Goal: Communication & Community: Answer question/provide support

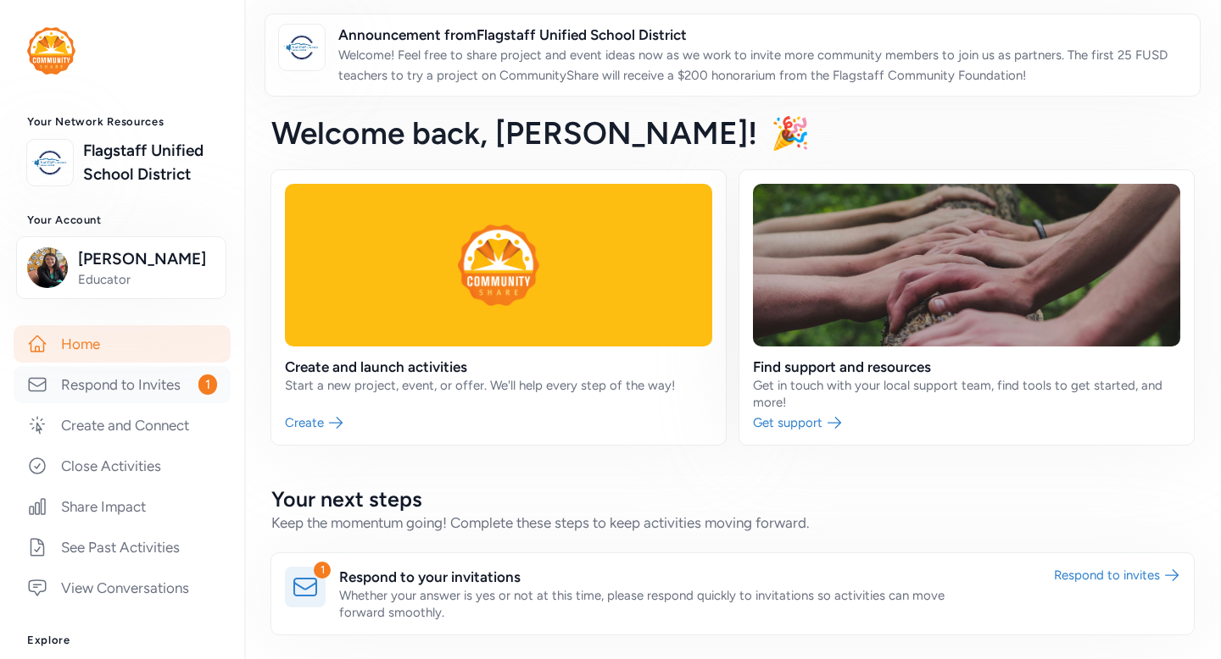
click at [149, 403] on link "Respond to Invites 1" at bounding box center [122, 384] width 217 height 37
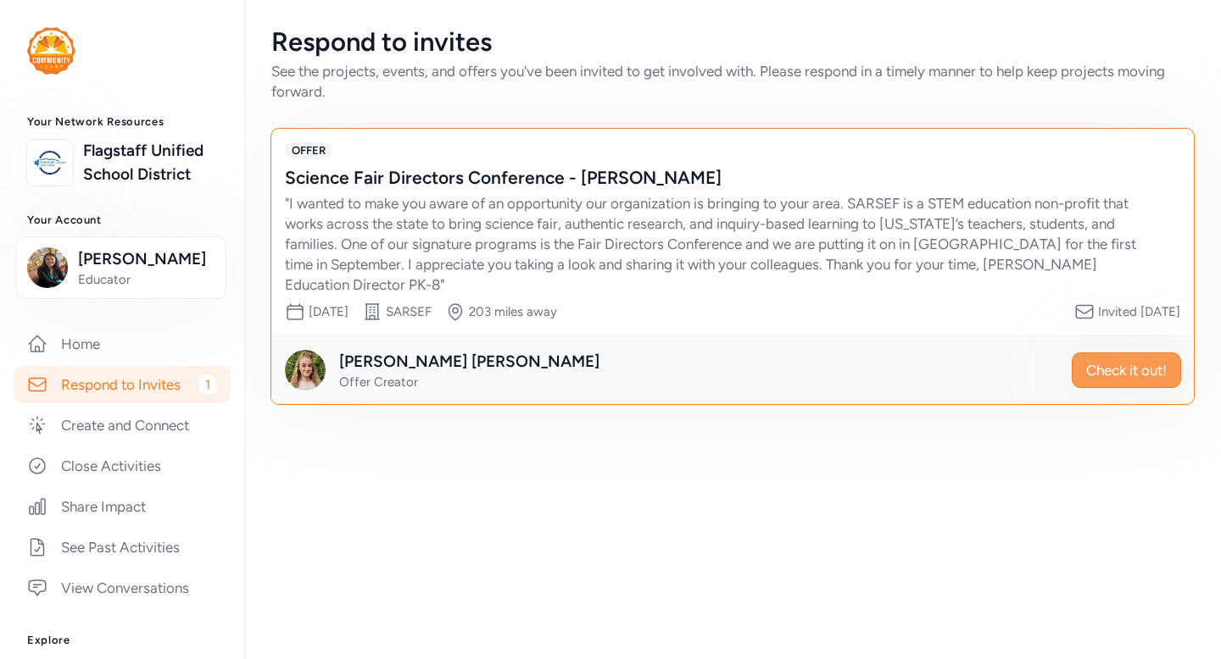
click at [1088, 381] on span "Check it out!" at bounding box center [1126, 370] width 81 height 20
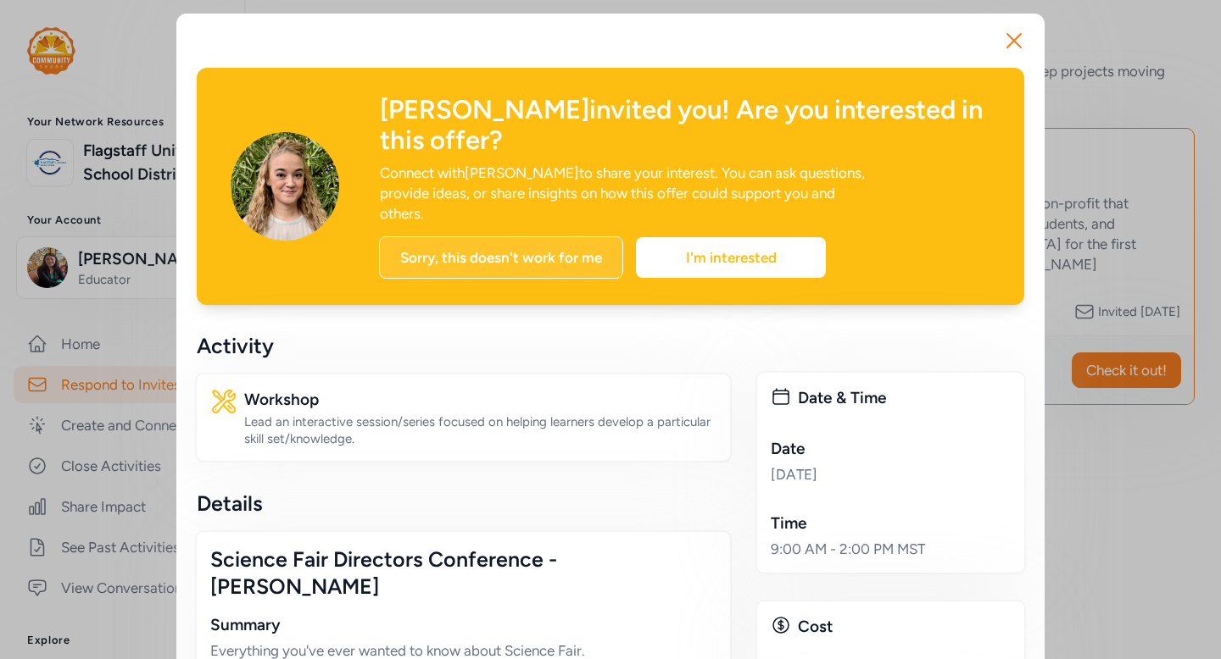
click at [575, 278] on div "Sorry, this doesn't work for me" at bounding box center [501, 257] width 244 height 42
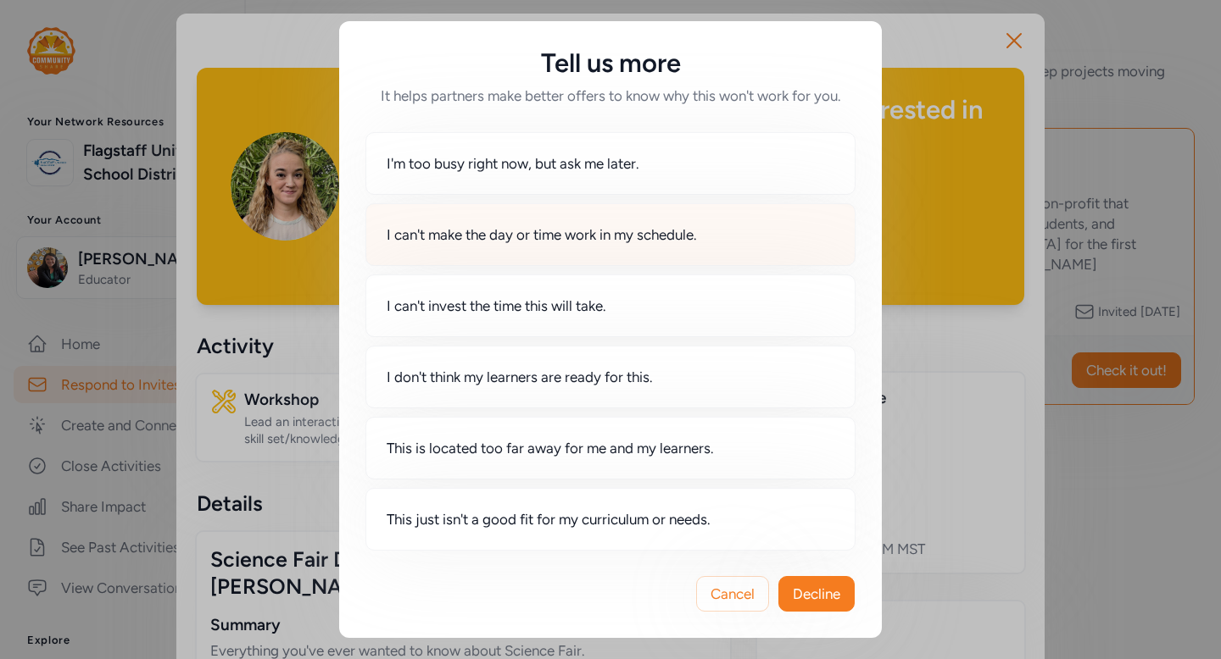
click at [623, 245] on span "I can't make the day or time work in my schedule." at bounding box center [542, 235] width 310 height 20
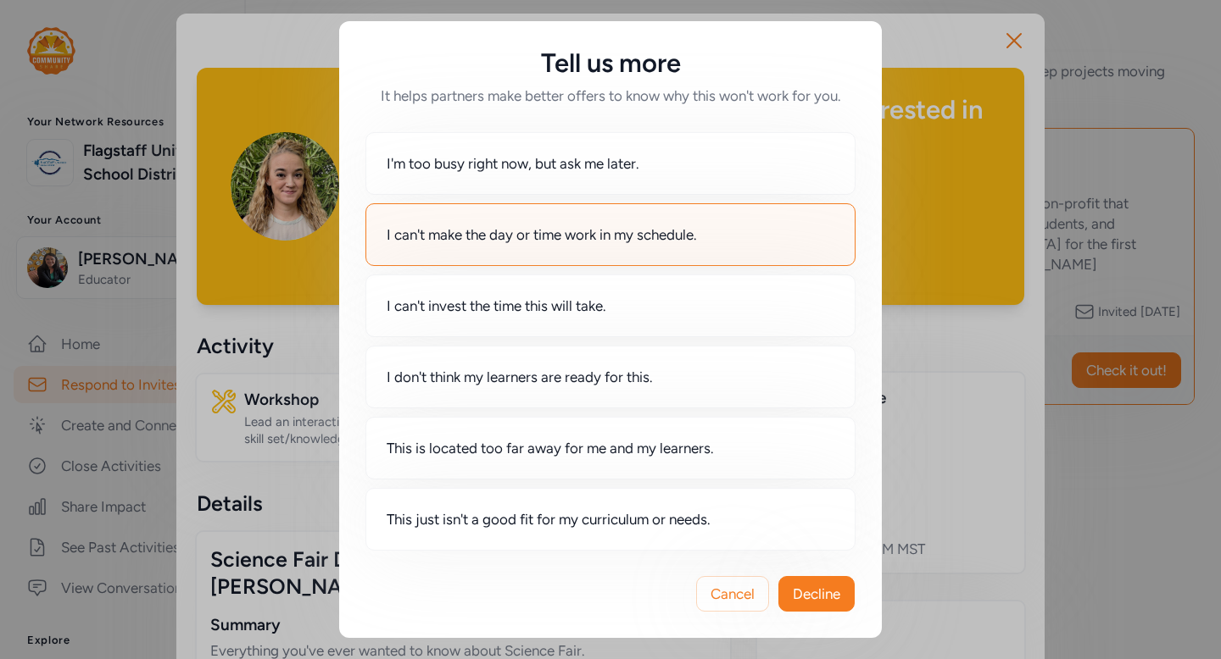
scroll to position [103, 0]
click at [815, 584] on span "Decline" at bounding box center [816, 594] width 47 height 20
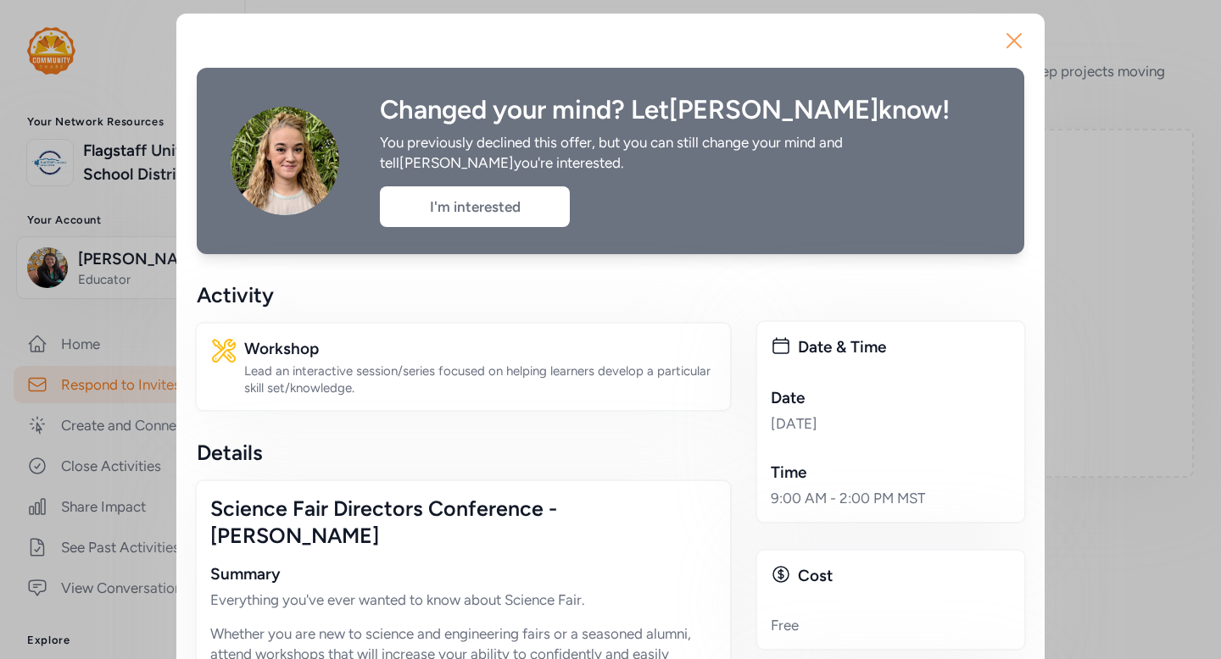
click at [1000, 50] on icon "button" at bounding box center [1013, 40] width 27 height 27
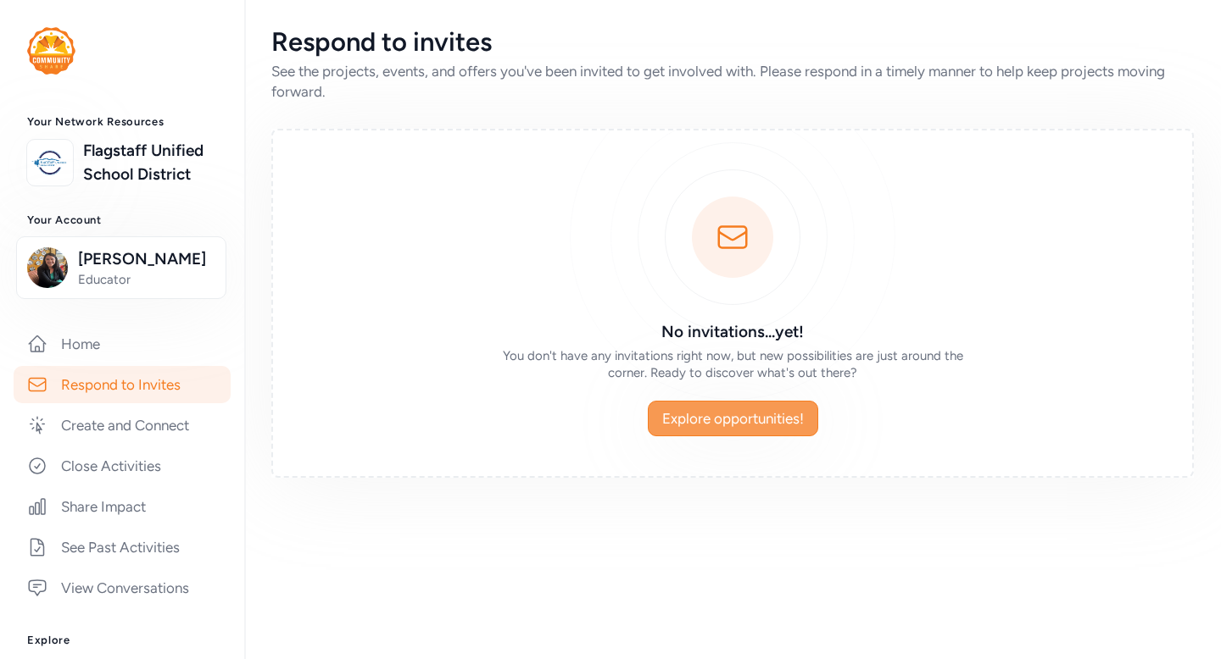
click at [722, 429] on span "Explore opportunities!" at bounding box center [733, 419] width 142 height 20
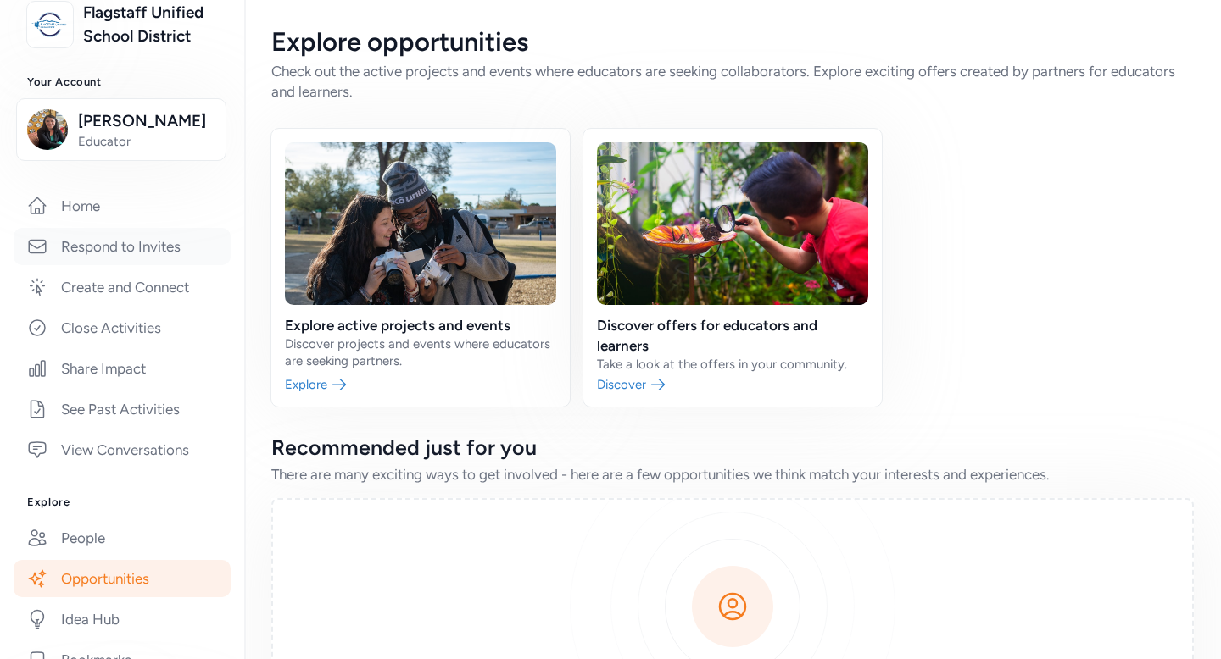
scroll to position [232, 0]
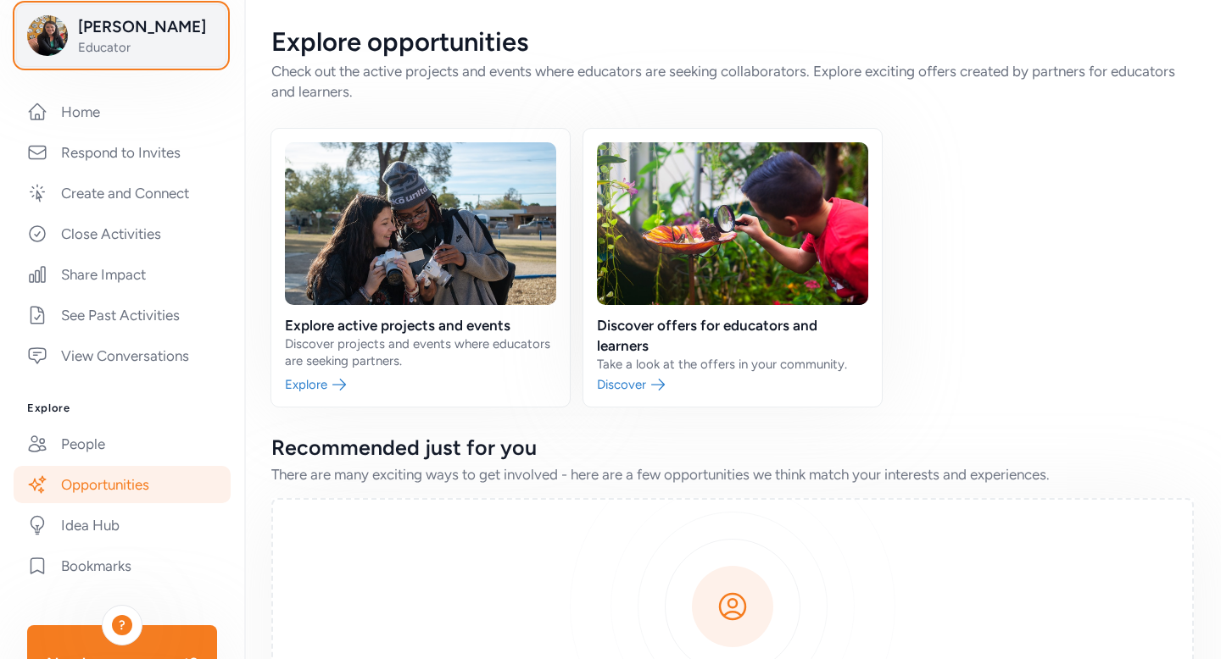
click at [151, 39] on span "[PERSON_NAME]" at bounding box center [146, 27] width 137 height 24
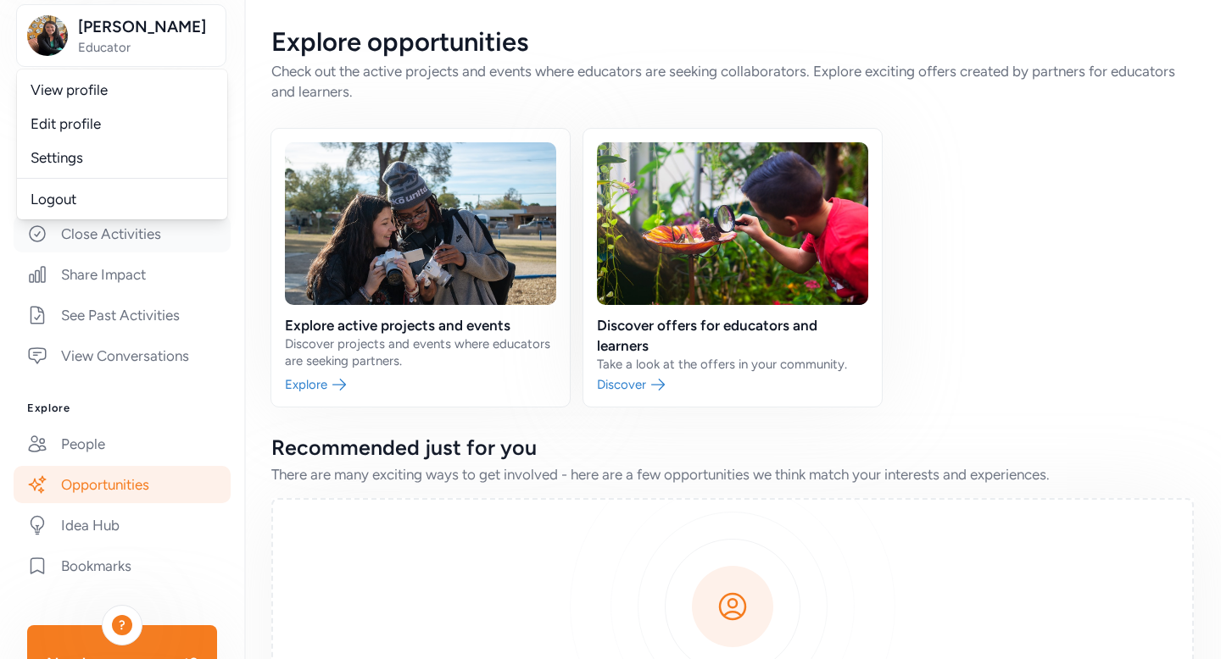
click at [231, 253] on link "Close Activities" at bounding box center [122, 233] width 217 height 37
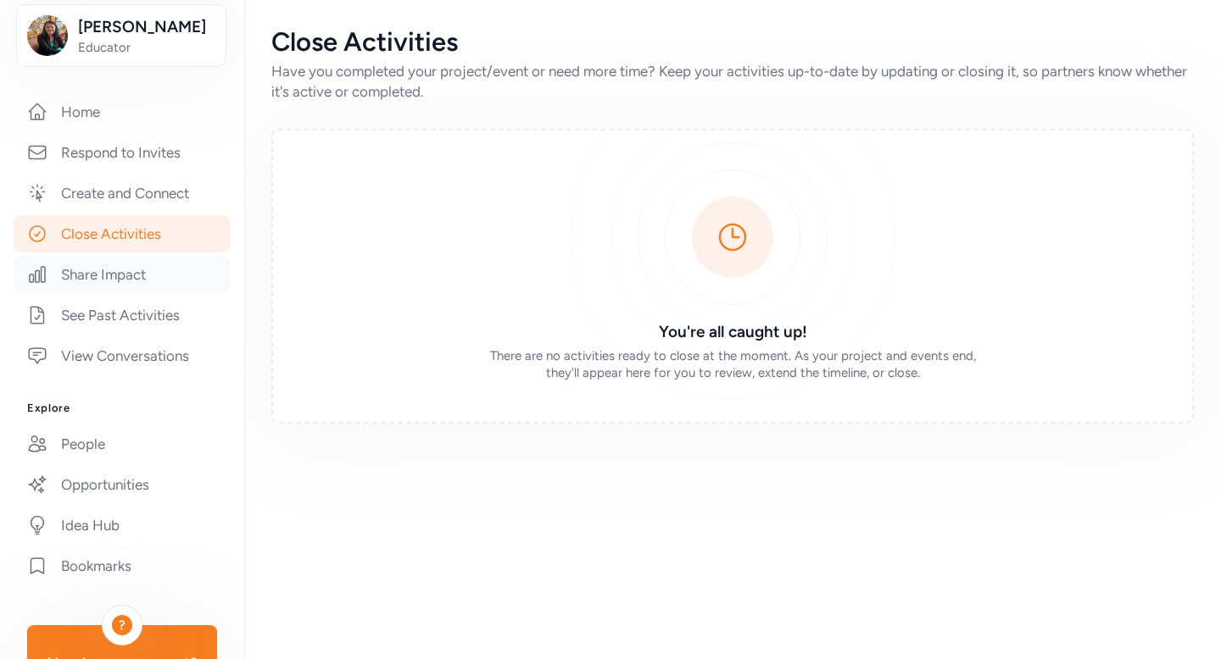
click at [155, 293] on link "Share Impact" at bounding box center [122, 274] width 217 height 37
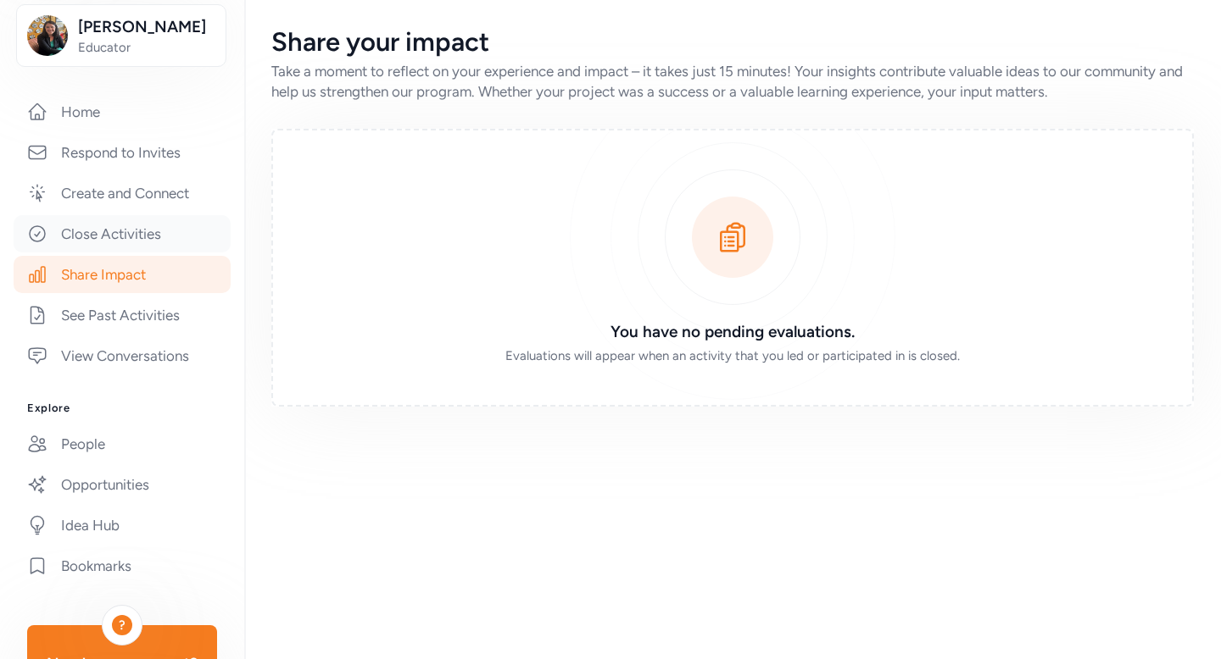
click at [148, 253] on link "Close Activities" at bounding box center [122, 233] width 217 height 37
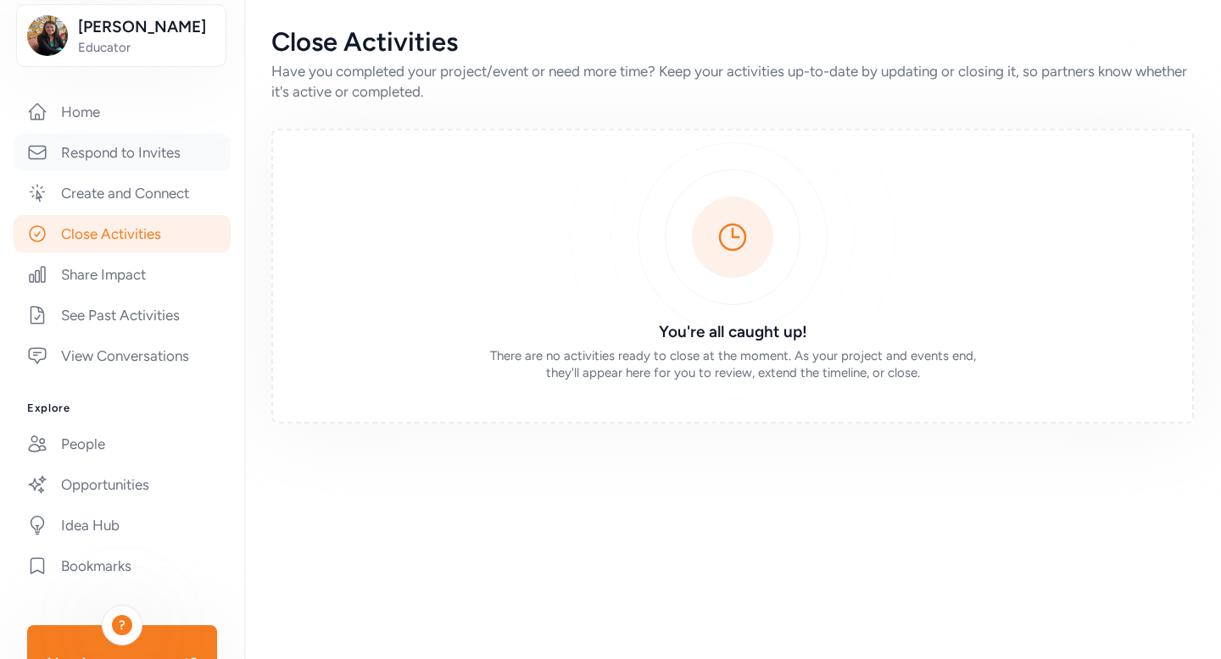
click at [142, 171] on link "Respond to Invites" at bounding box center [122, 152] width 217 height 37
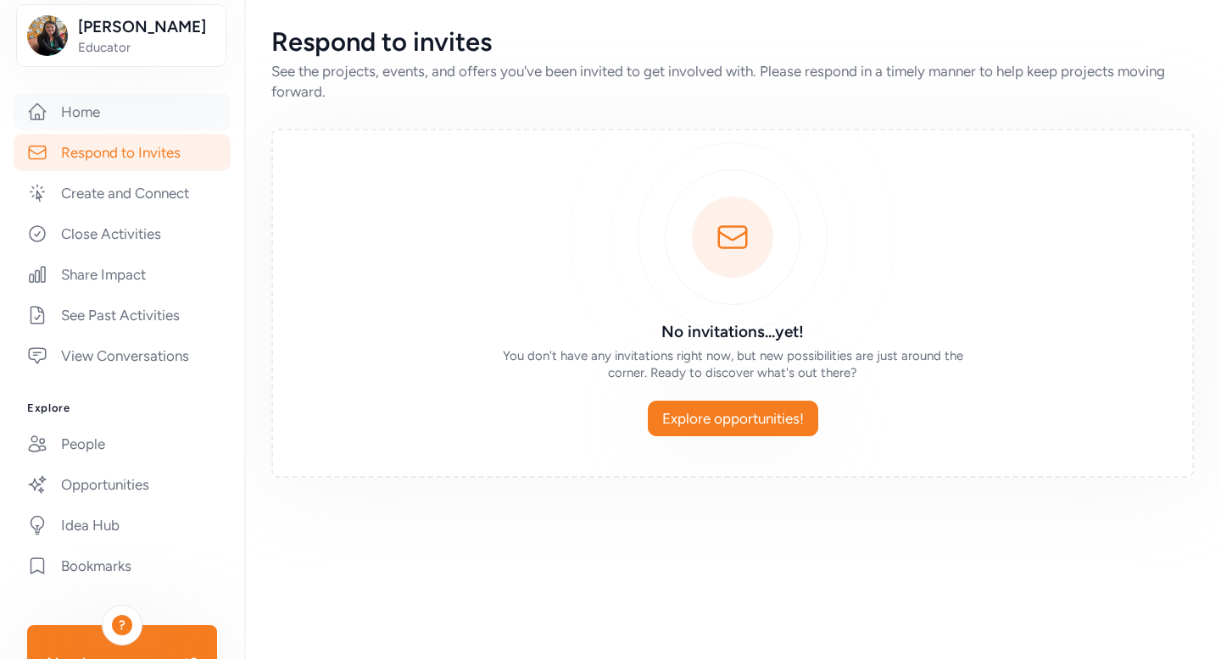
click at [143, 131] on link "Home" at bounding box center [122, 111] width 217 height 37
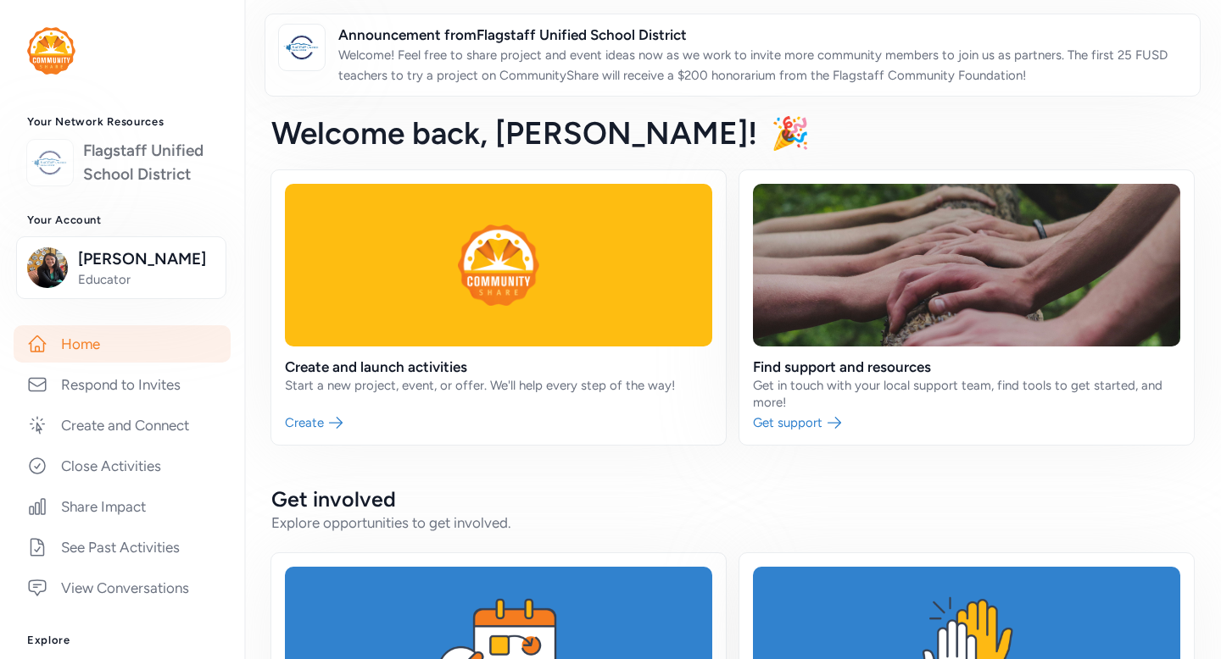
click at [127, 186] on link "Flagstaff Unified School District" at bounding box center [150, 162] width 134 height 47
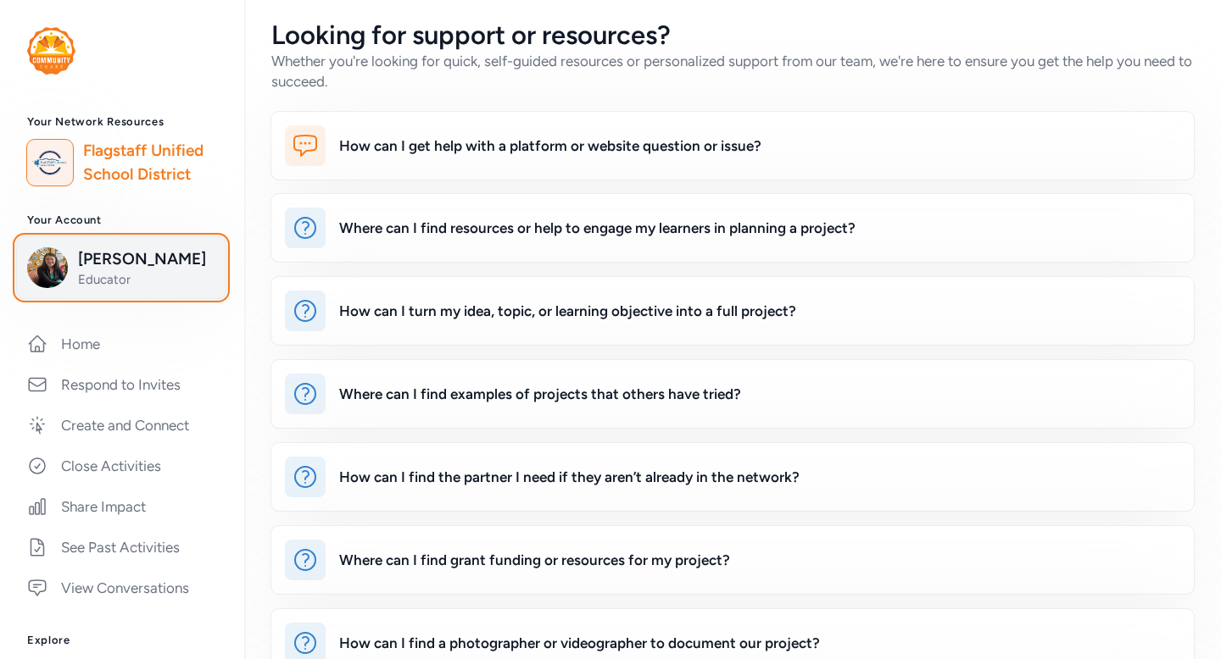
click at [114, 288] on span "Educator" at bounding box center [146, 279] width 137 height 17
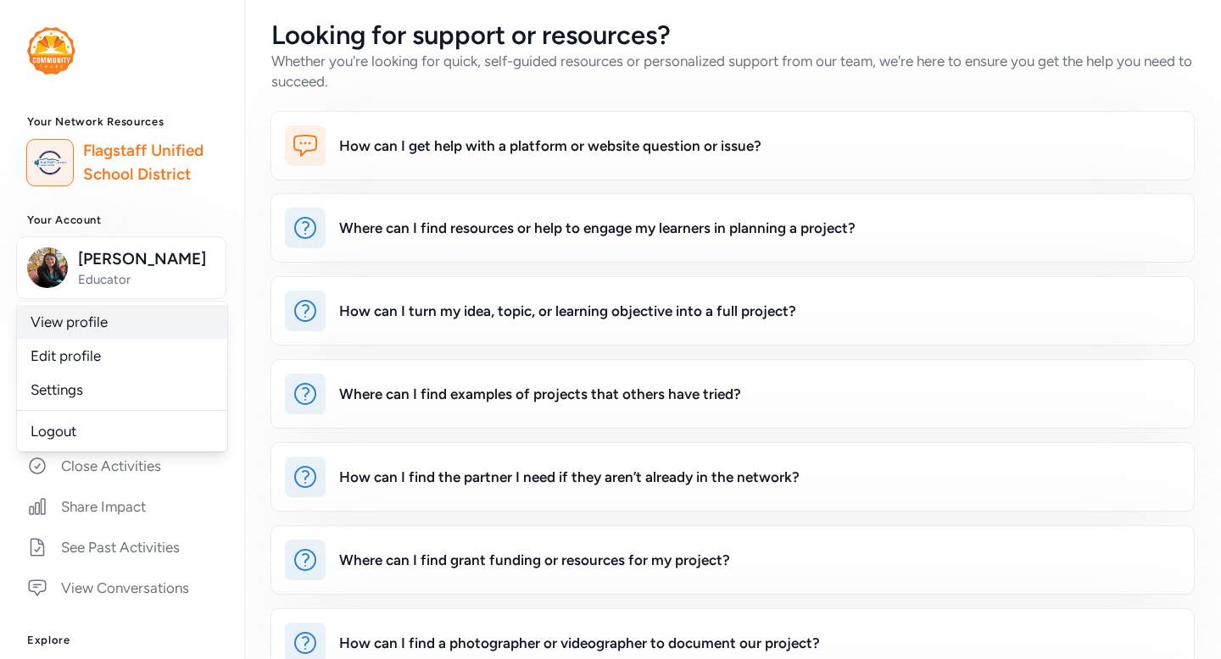
click at [112, 339] on link "View profile" at bounding box center [122, 322] width 210 height 34
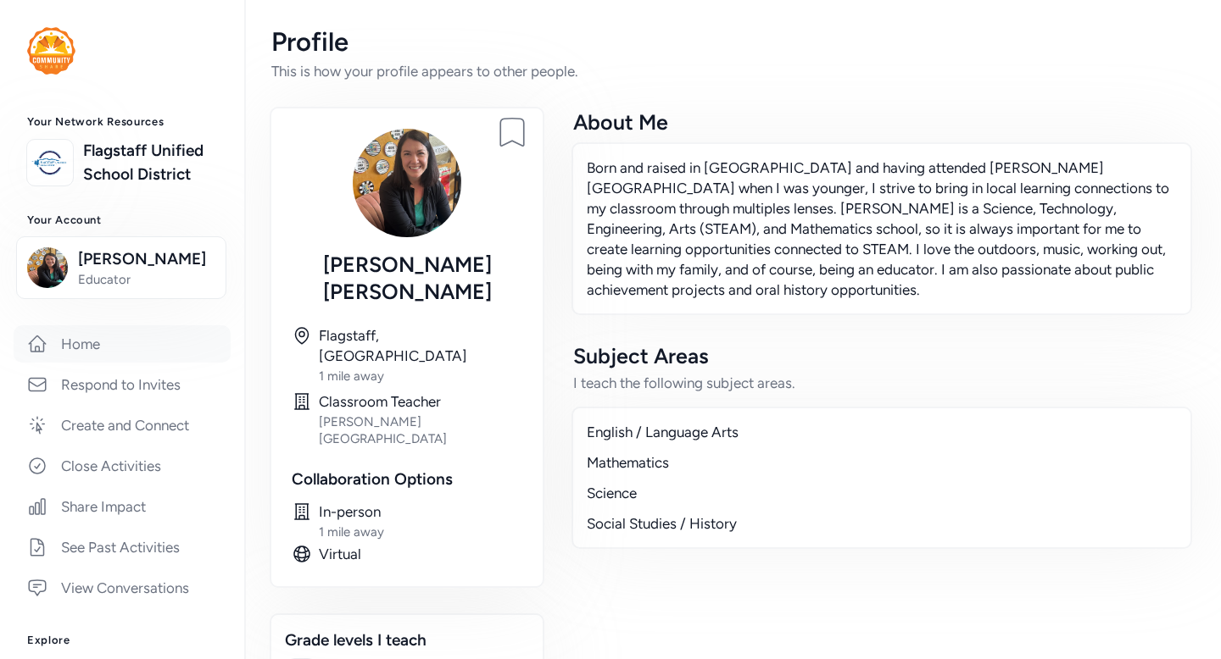
click at [125, 363] on link "Home" at bounding box center [122, 343] width 217 height 37
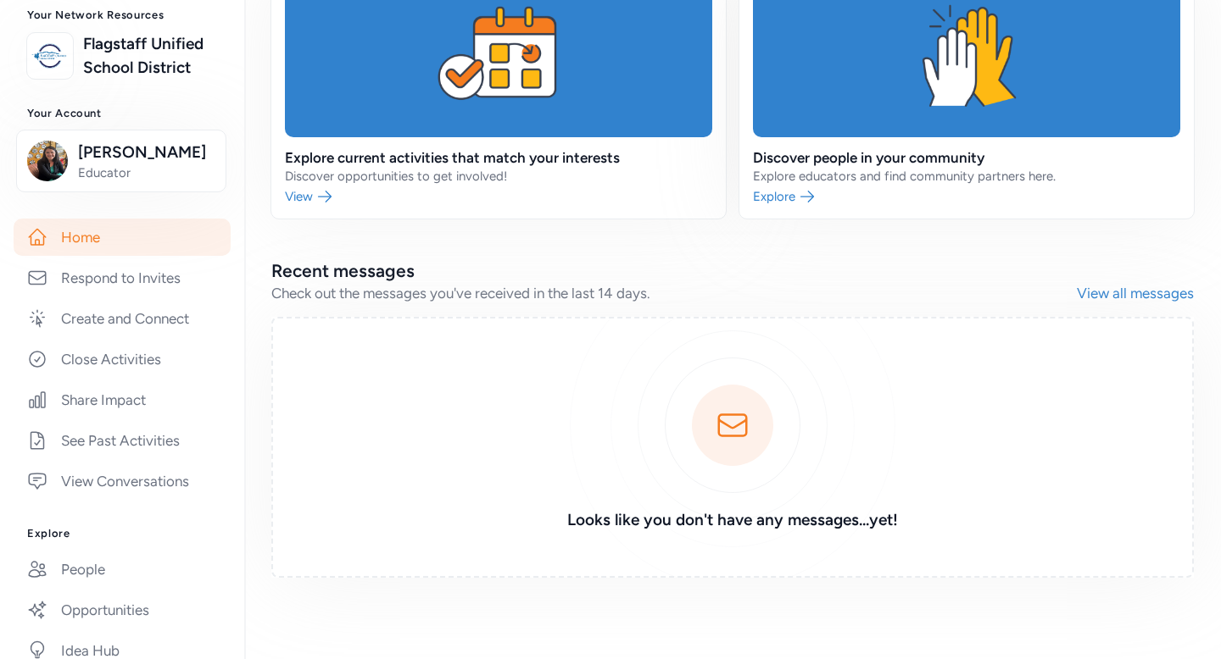
scroll to position [108, 0]
click at [141, 417] on link "Share Impact" at bounding box center [122, 398] width 217 height 37
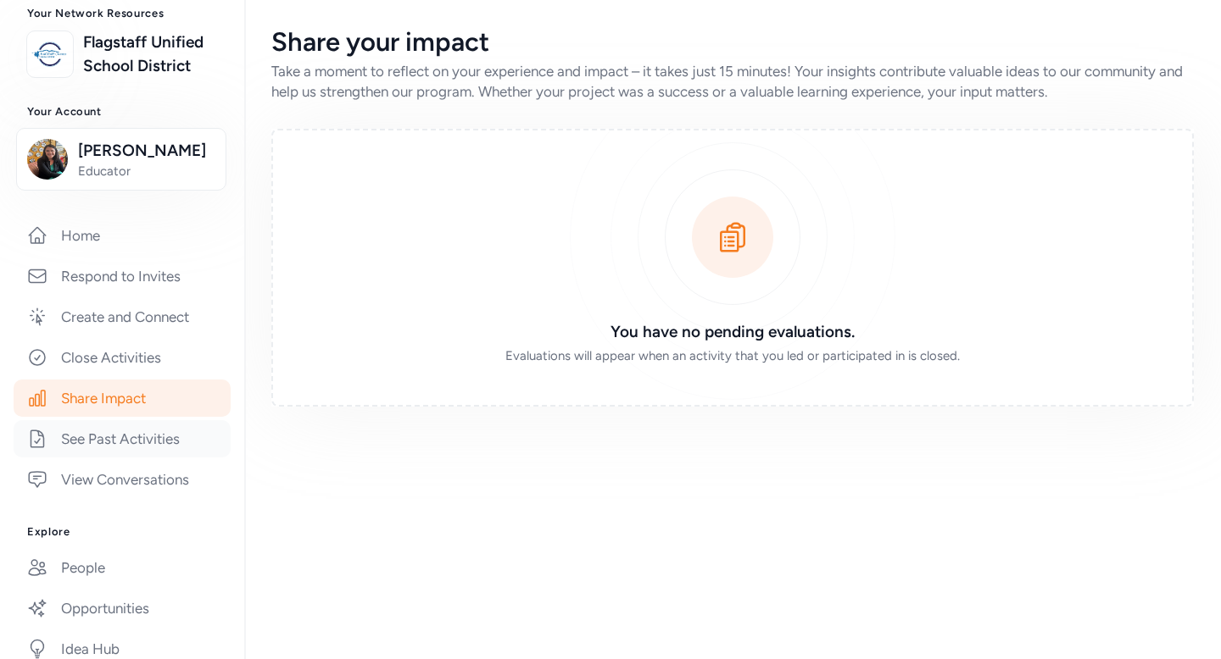
click at [145, 458] on link "See Past Activities" at bounding box center [122, 438] width 217 height 37
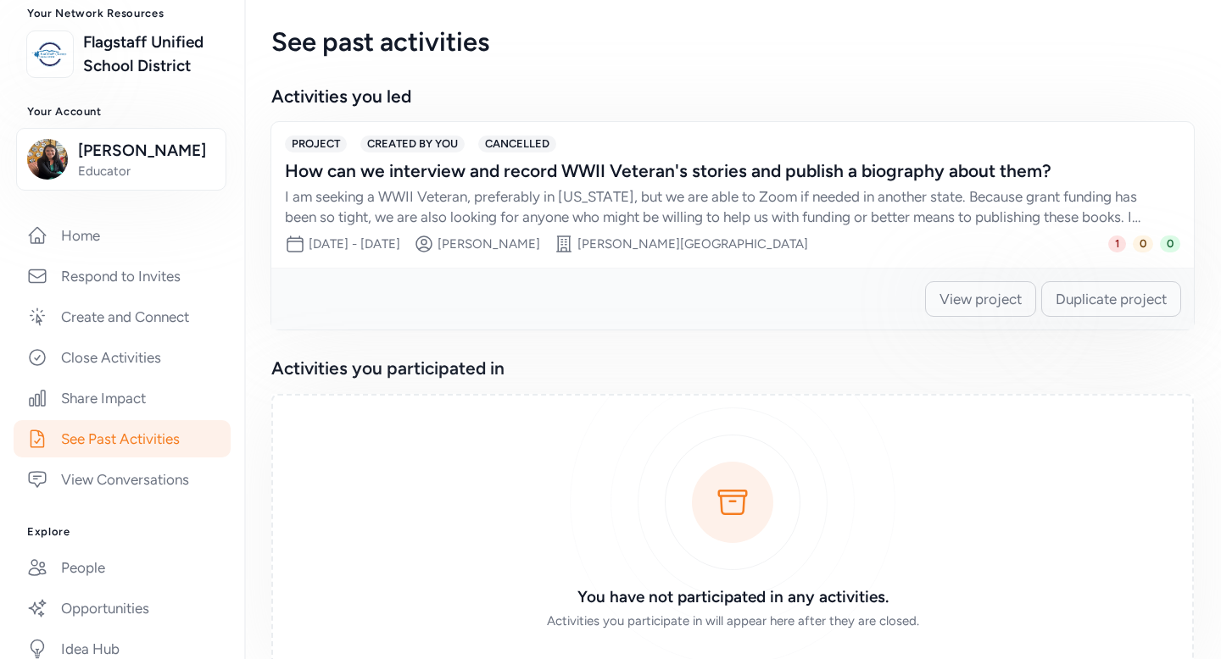
click at [845, 211] on div "How can we interview and record WWII Veteran's stories and publish a biography …" at bounding box center [732, 193] width 895 height 68
click at [980, 309] on span "View project" at bounding box center [980, 299] width 82 height 20
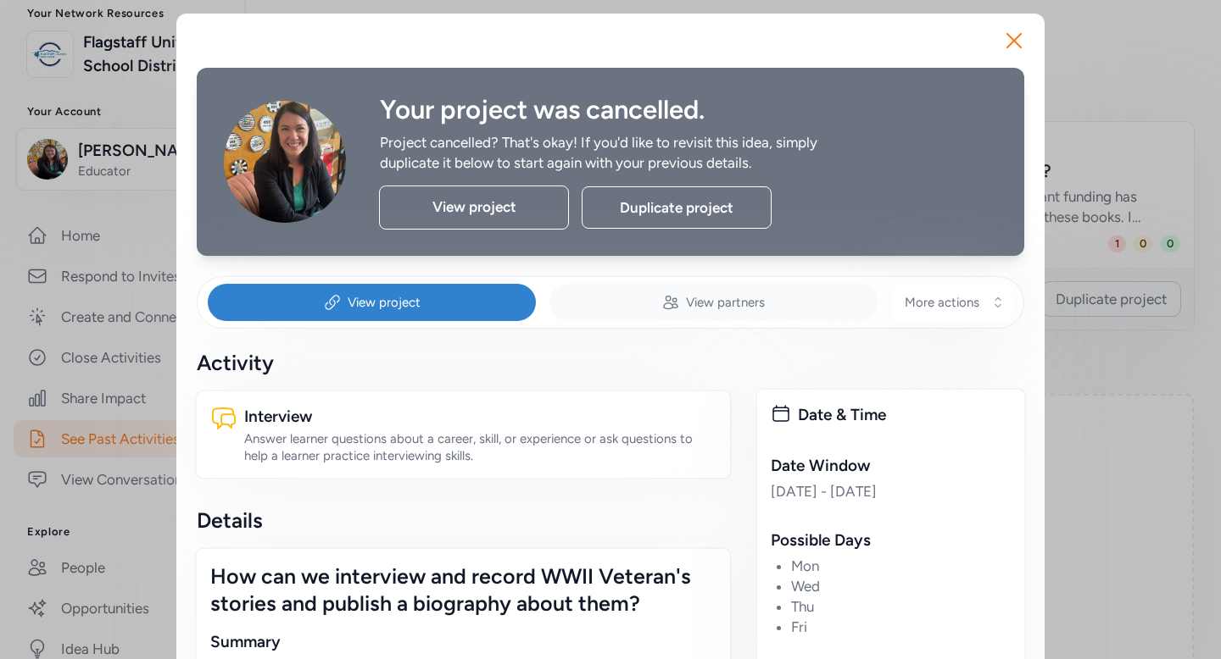
click at [666, 321] on div "View partners" at bounding box center [713, 302] width 328 height 37
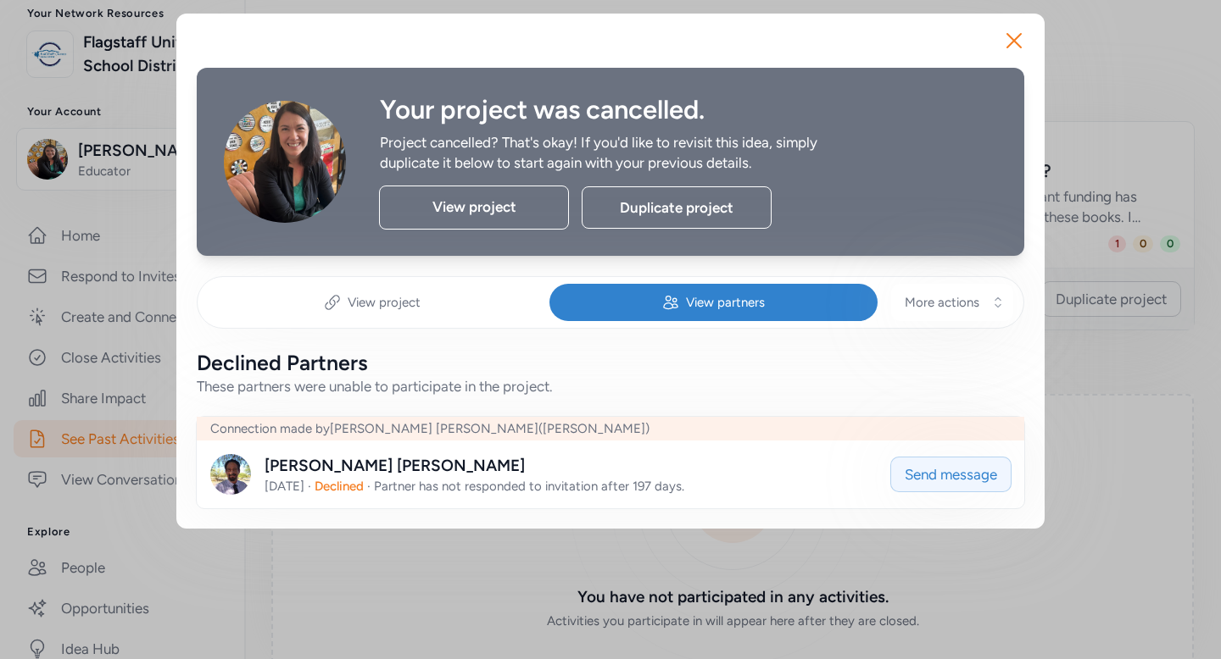
click at [942, 485] on span "Send message" at bounding box center [950, 475] width 92 height 20
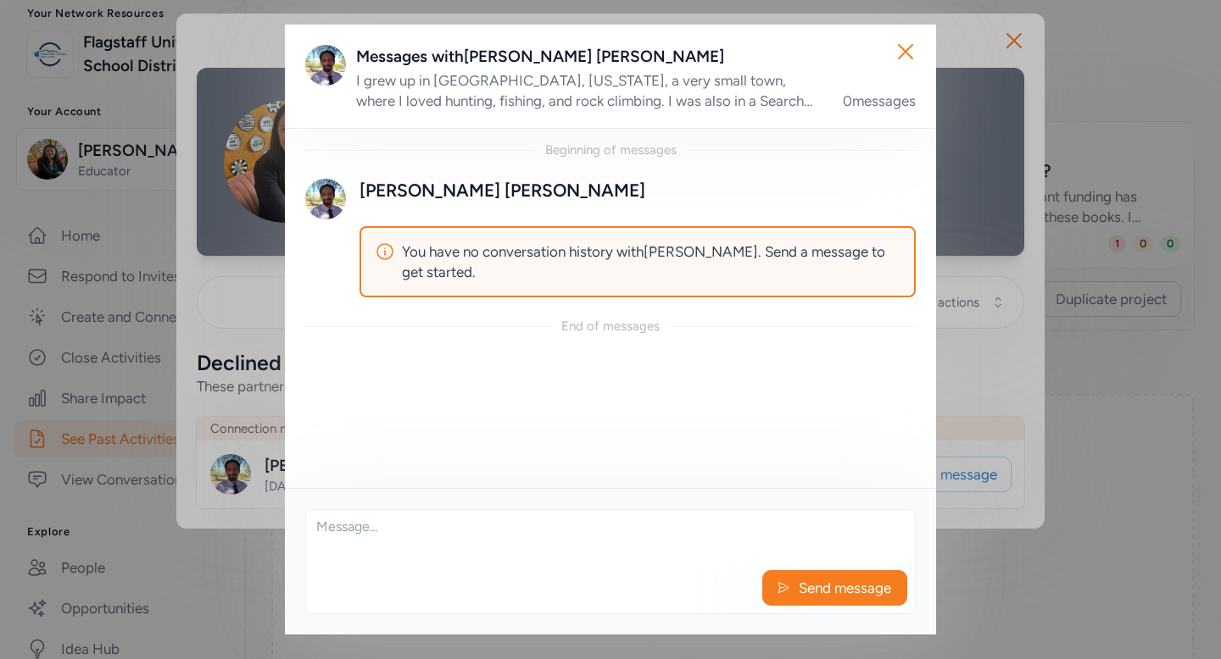
drag, startPoint x: 907, startPoint y: 61, endPoint x: 747, endPoint y: 108, distance: 167.1
click at [748, 108] on div "Close Messages with [PERSON_NAME] I grew up in [GEOGRAPHIC_DATA], [US_STATE], a…" at bounding box center [610, 330] width 651 height 610
click at [747, 108] on div "I grew up in [GEOGRAPHIC_DATA], [US_STATE], a very small town, where I loved hu…" at bounding box center [589, 90] width 466 height 41
click at [898, 55] on icon "button" at bounding box center [905, 52] width 14 height 14
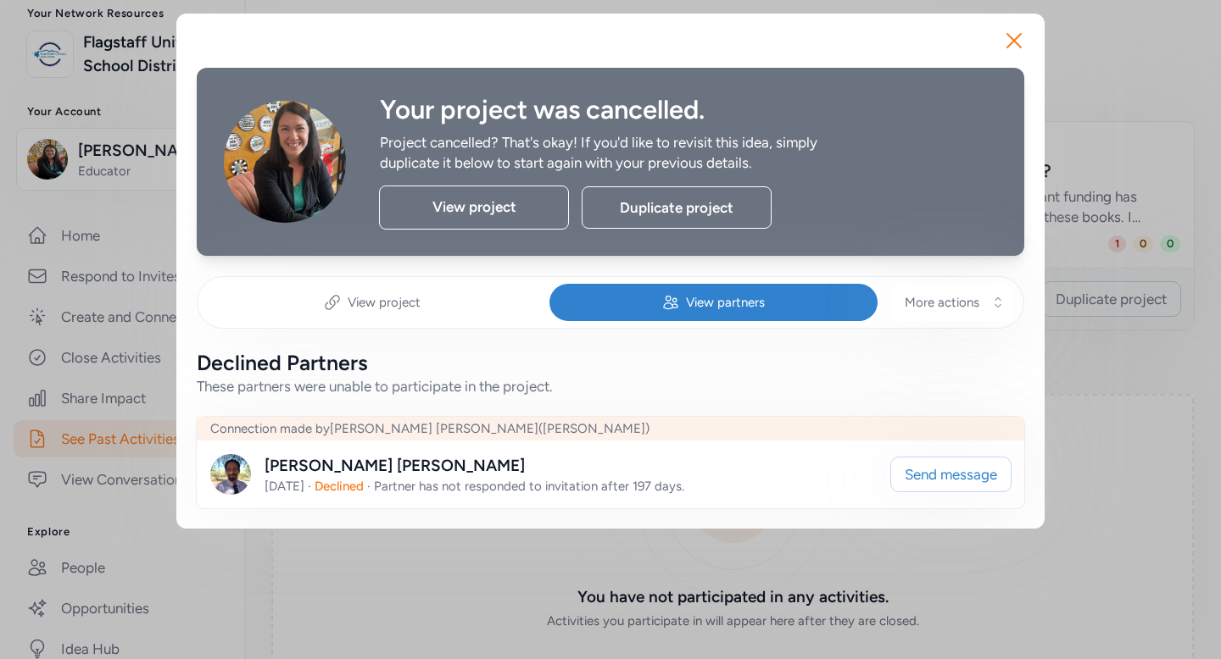
click at [236, 495] on img at bounding box center [230, 474] width 41 height 41
click at [390, 311] on span "View project" at bounding box center [384, 302] width 73 height 17
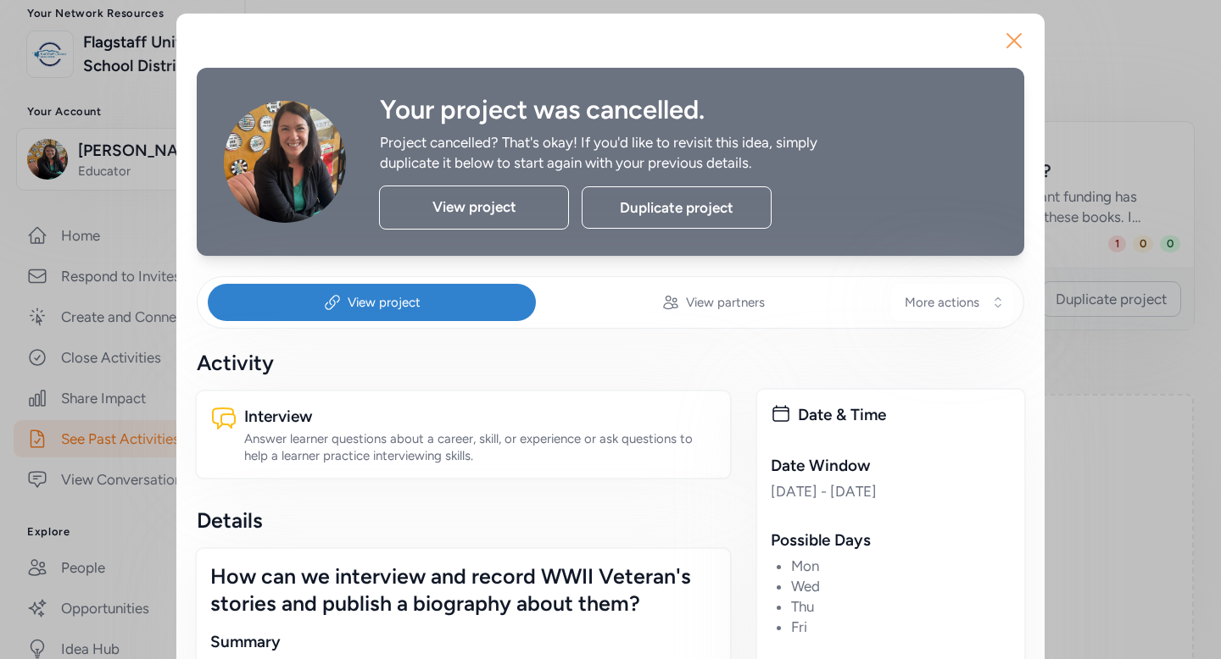
click at [1004, 46] on icon "button" at bounding box center [1013, 40] width 27 height 27
